Goal: Task Accomplishment & Management: Complete application form

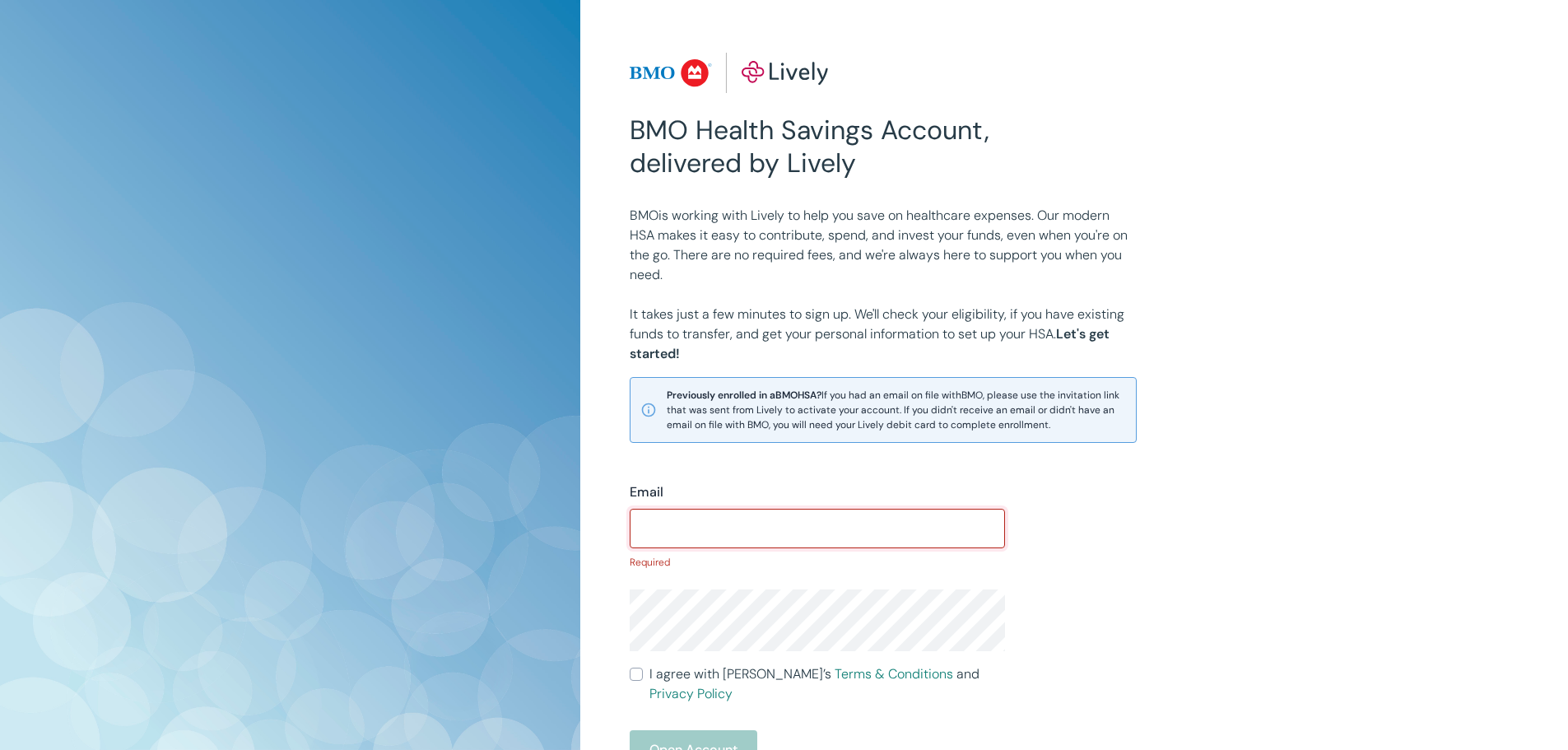
click at [737, 531] on input "Email" at bounding box center [817, 529] width 375 height 33
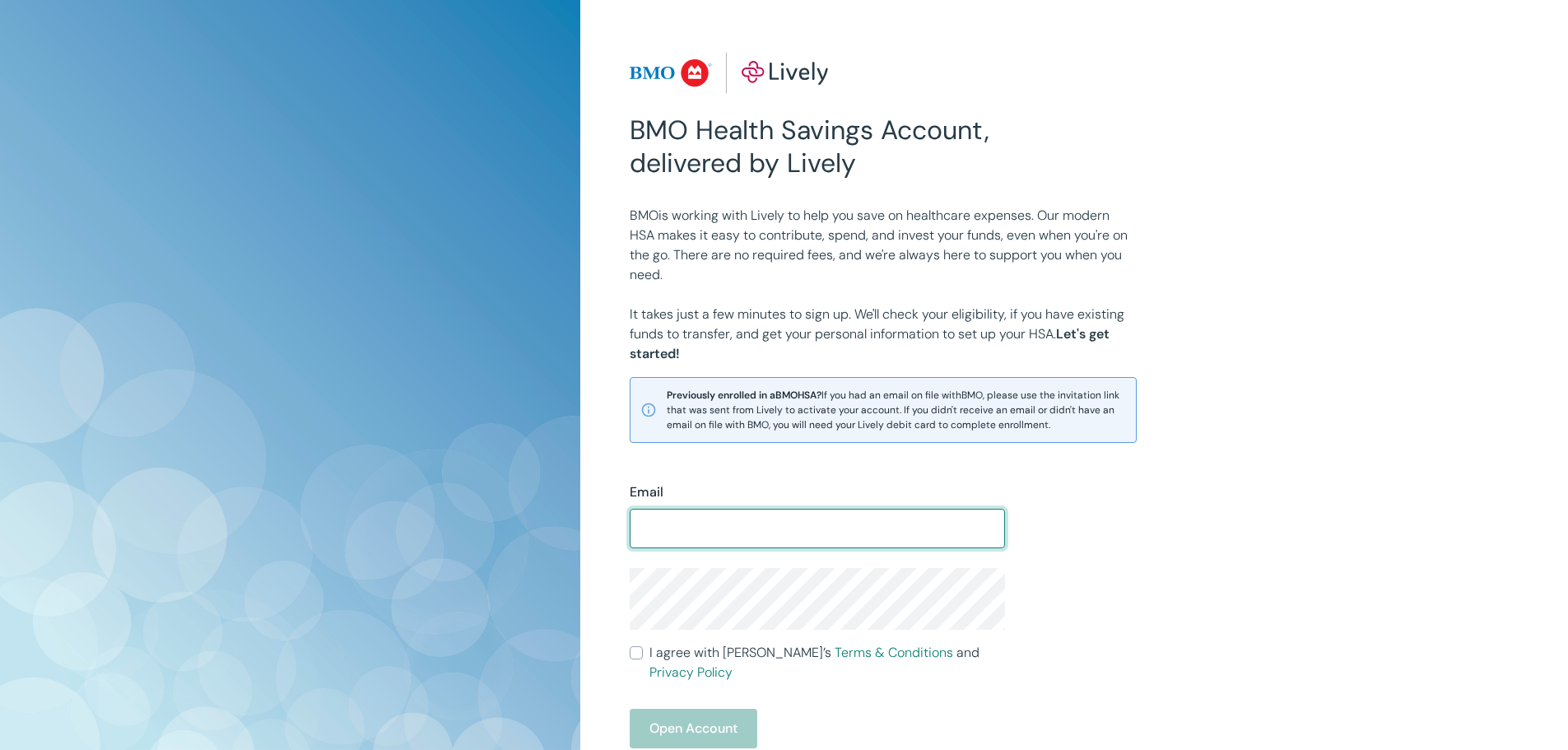
click at [708, 527] on input "Email" at bounding box center [817, 529] width 375 height 33
type input "misstrina74@gmail.com"
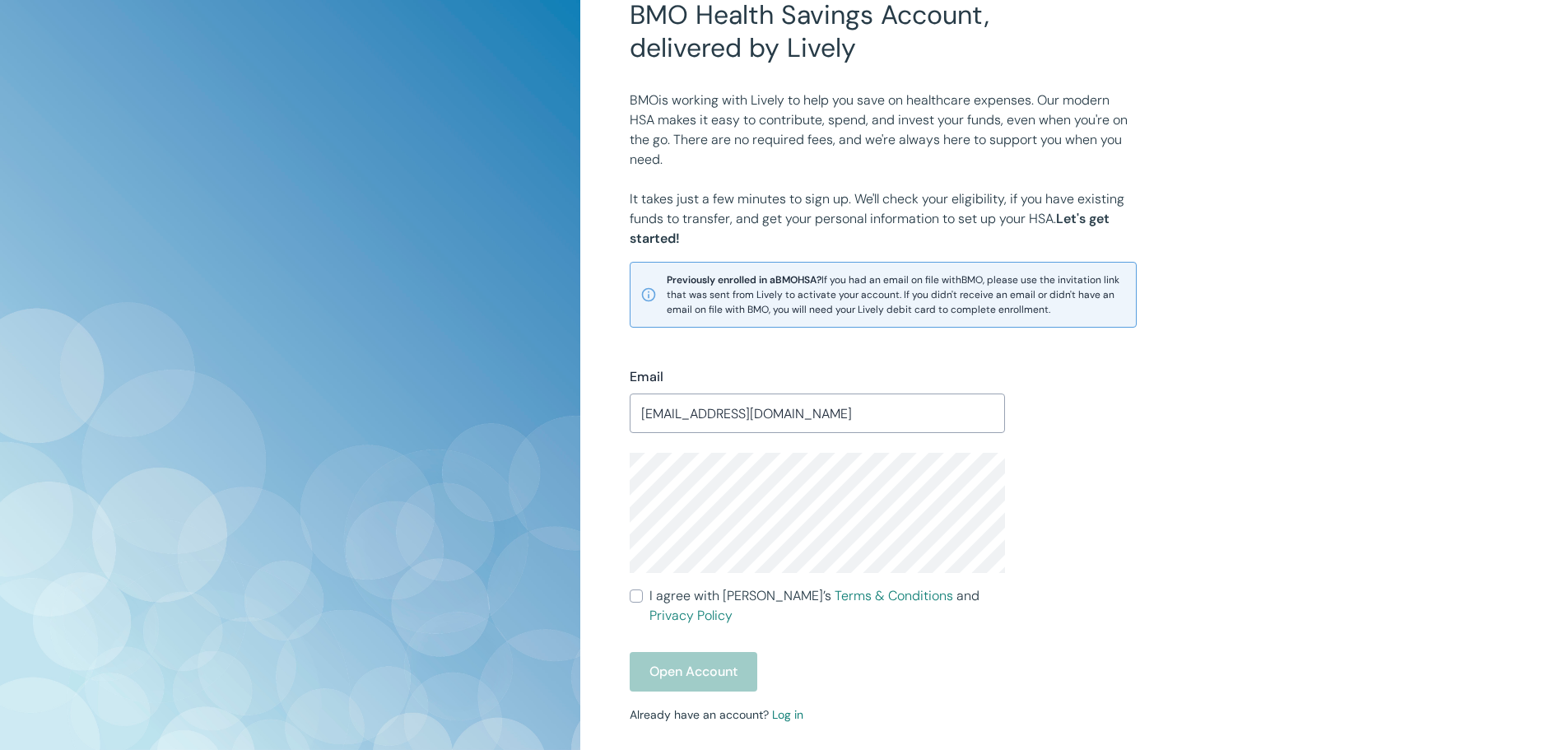
scroll to position [244, 0]
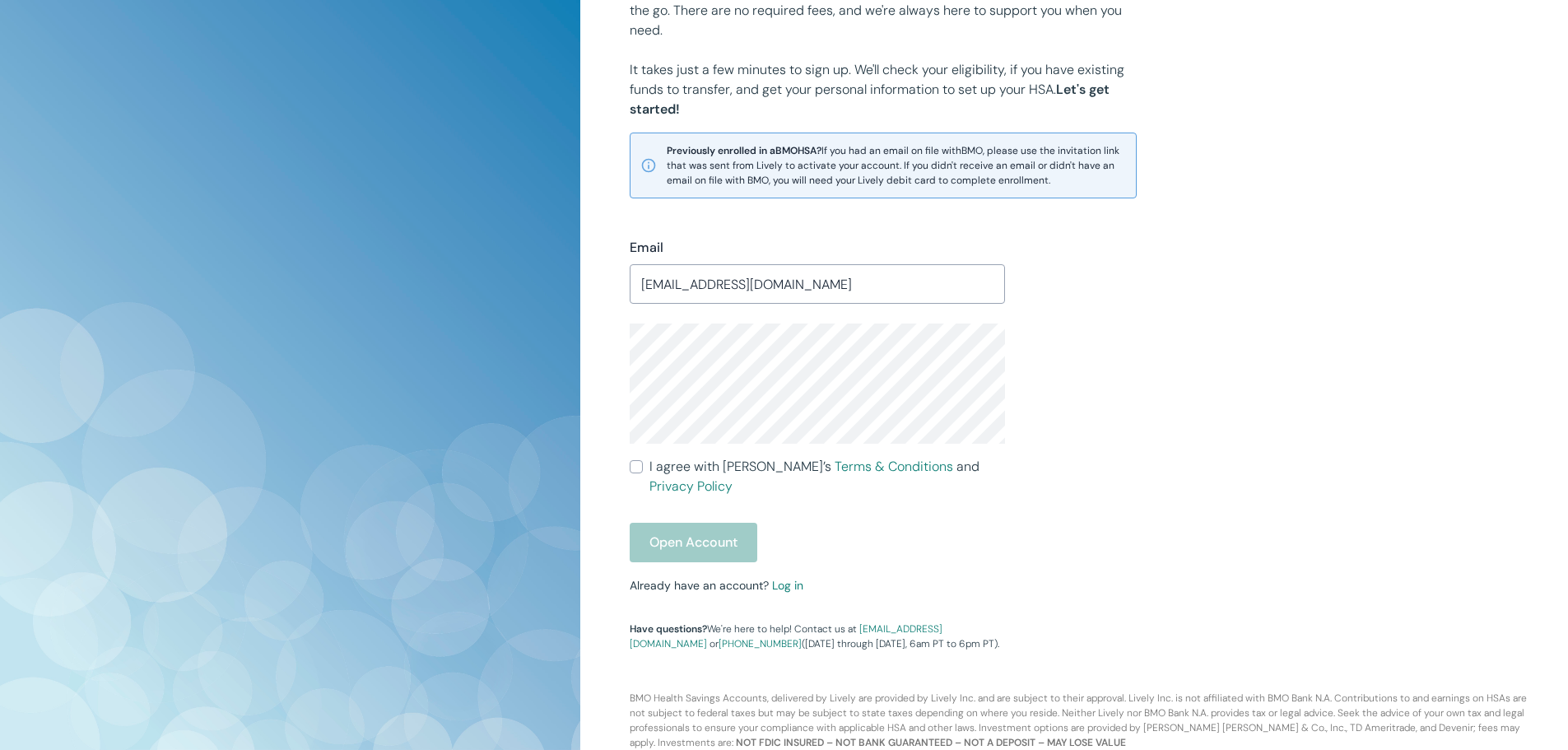
click at [634, 467] on input "I agree with Lively’s Terms & Conditions and Privacy Policy" at bounding box center [636, 466] width 13 height 13
checkbox input "true"
click at [696, 523] on button "Open Account" at bounding box center [693, 542] width 128 height 39
